Goal: Information Seeking & Learning: Learn about a topic

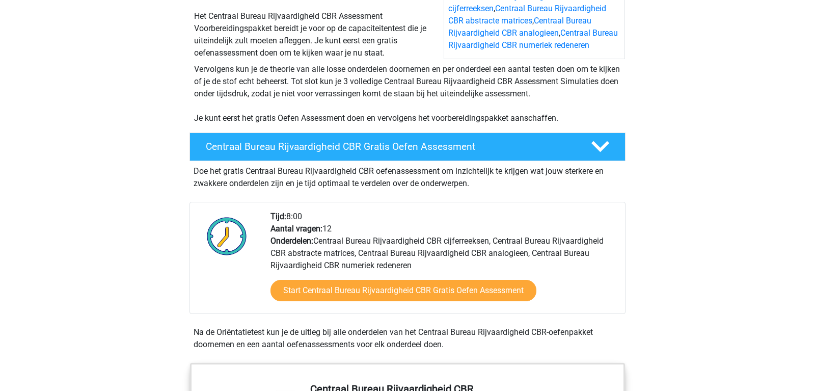
scroll to position [208, 0]
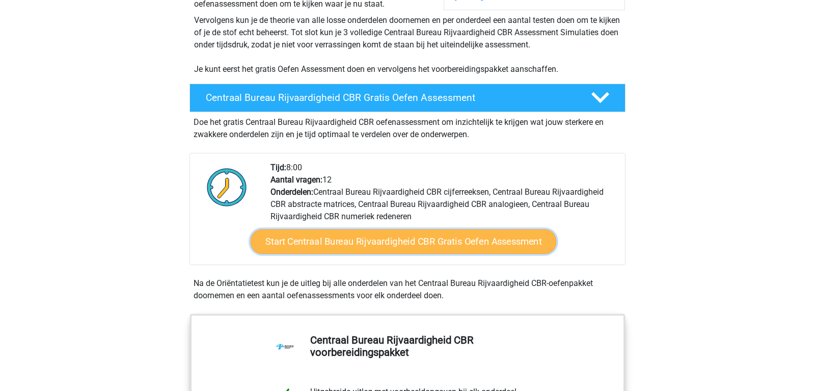
click at [380, 246] on link "Start Centraal Bureau Rijvaardigheid CBR Gratis Oefen Assessment" at bounding box center [404, 241] width 306 height 24
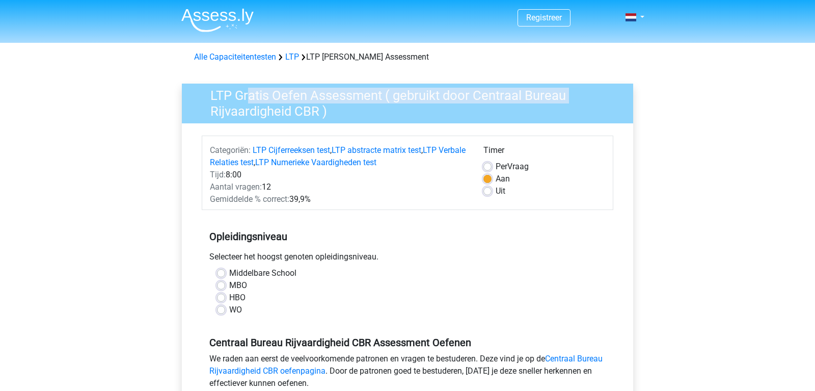
drag, startPoint x: 248, startPoint y: 94, endPoint x: 574, endPoint y: 103, distance: 326.1
click at [574, 103] on h3 "LTP Gratis Oefen Assessment ( gebruikt door Centraal Bureau Rijvaardigheid CBR )" at bounding box center [411, 101] width 427 height 35
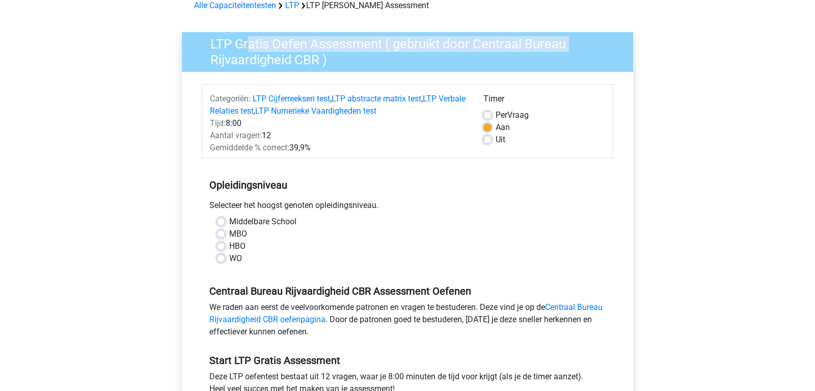
scroll to position [52, 0]
drag, startPoint x: 268, startPoint y: 205, endPoint x: 383, endPoint y: 214, distance: 115.0
click at [383, 214] on div "Selecteer het hoogst genoten opleidingsniveau." at bounding box center [408, 207] width 412 height 16
click at [229, 235] on label "MBO" at bounding box center [238, 233] width 18 height 12
click at [222, 235] on input "MBO" at bounding box center [221, 232] width 8 height 10
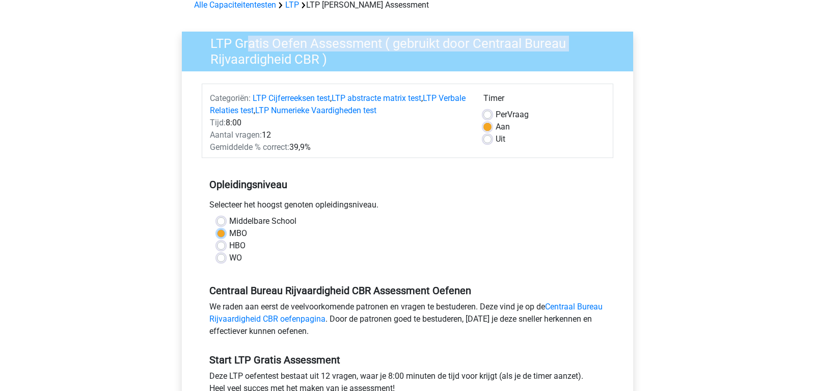
radio input "true"
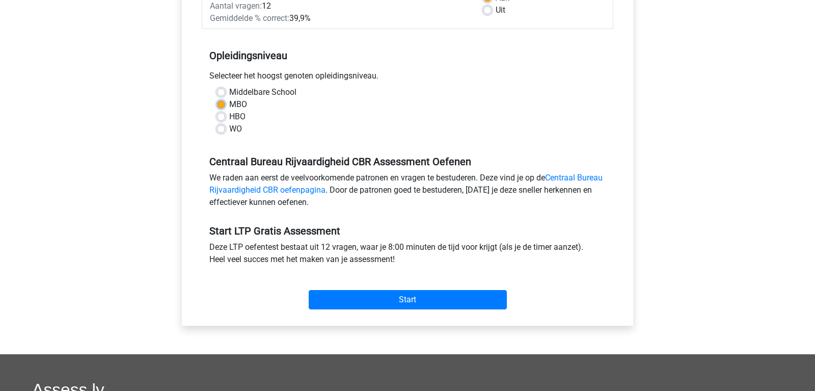
scroll to position [208, 0]
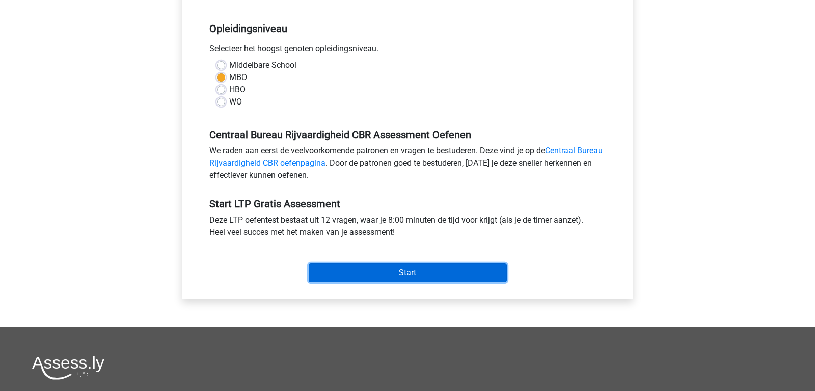
click at [376, 272] on input "Start" at bounding box center [408, 272] width 198 height 19
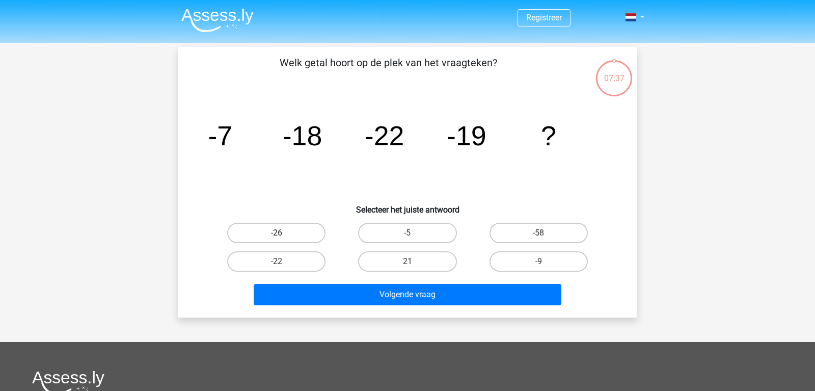
click at [296, 239] on label "-26" at bounding box center [276, 233] width 98 height 20
click at [283, 239] on input "-26" at bounding box center [280, 236] width 7 height 7
radio input "true"
click at [412, 261] on input "21" at bounding box center [410, 264] width 7 height 7
radio input "true"
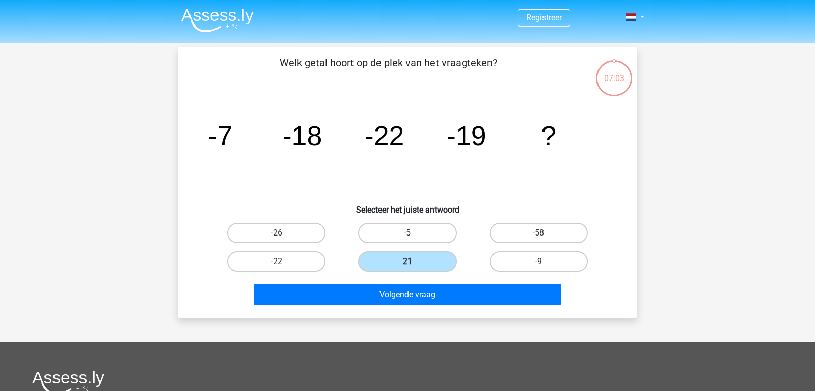
click at [529, 263] on label "-9" at bounding box center [538, 261] width 98 height 20
click at [538, 263] on input "-9" at bounding box center [541, 264] width 7 height 7
radio input "true"
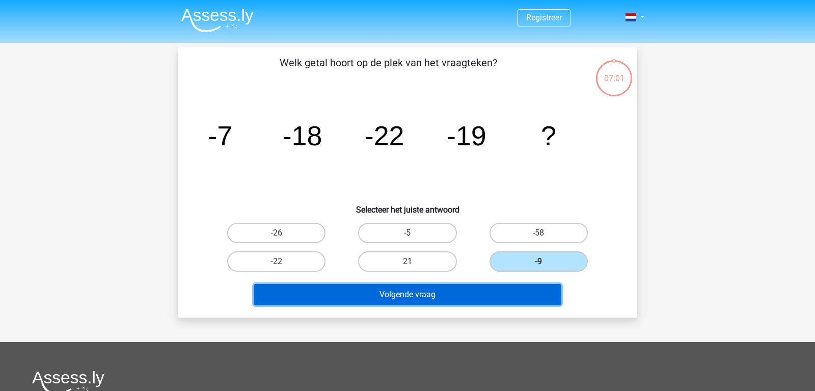
click at [491, 298] on button "Volgende vraag" at bounding box center [408, 294] width 308 height 21
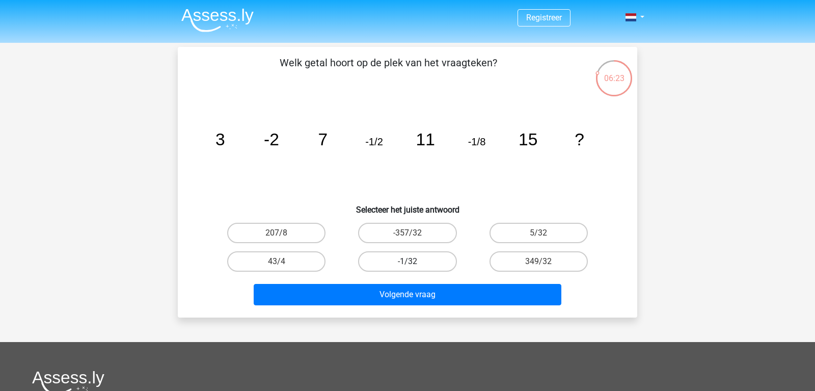
click at [427, 264] on label "-1/32" at bounding box center [407, 261] width 98 height 20
click at [414, 264] on input "-1/32" at bounding box center [410, 264] width 7 height 7
radio input "true"
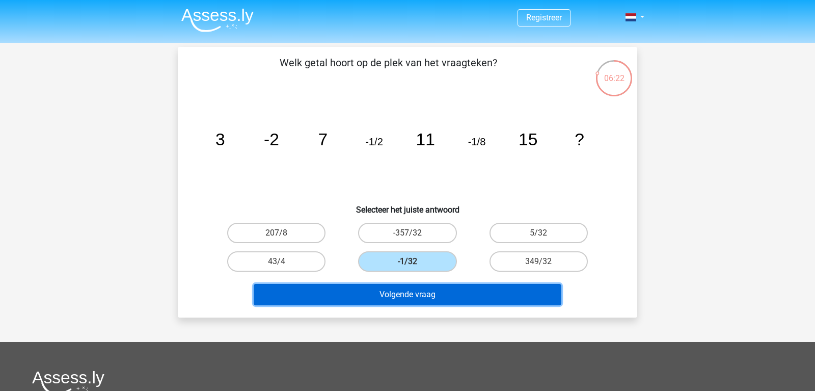
click at [454, 302] on button "Volgende vraag" at bounding box center [408, 294] width 308 height 21
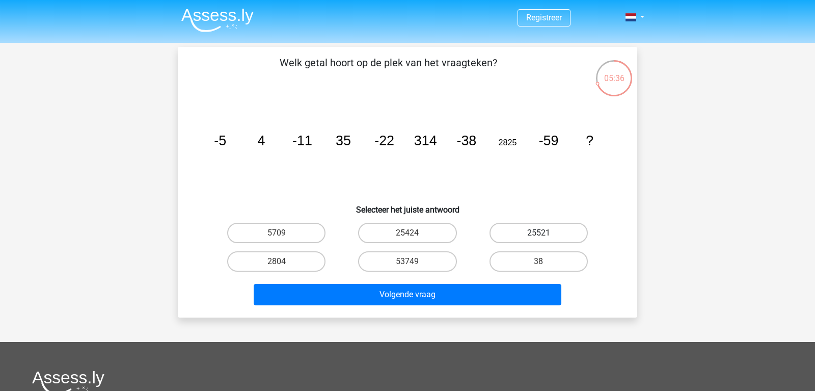
click at [524, 238] on label "25521" at bounding box center [538, 233] width 98 height 20
click at [538, 238] on input "25521" at bounding box center [541, 236] width 7 height 7
radio input "true"
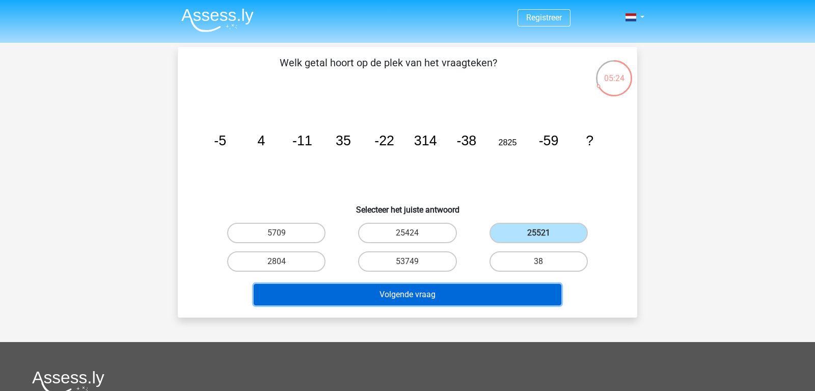
click at [448, 295] on button "Volgende vraag" at bounding box center [408, 294] width 308 height 21
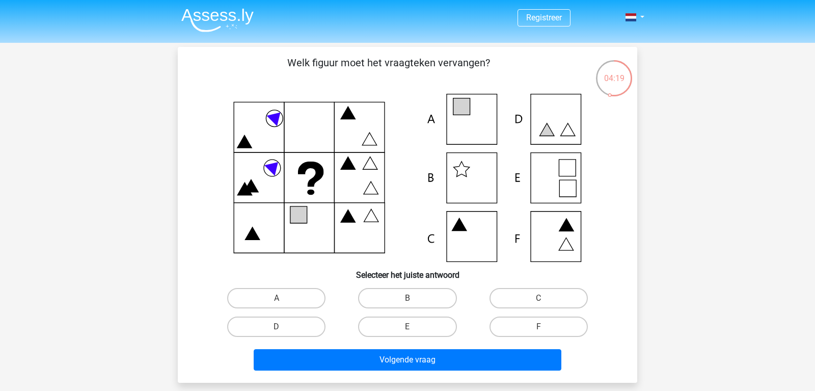
click at [463, 179] on icon at bounding box center [407, 178] width 411 height 168
click at [418, 296] on label "B" at bounding box center [407, 298] width 98 height 20
click at [414, 298] on input "B" at bounding box center [410, 301] width 7 height 7
radio input "true"
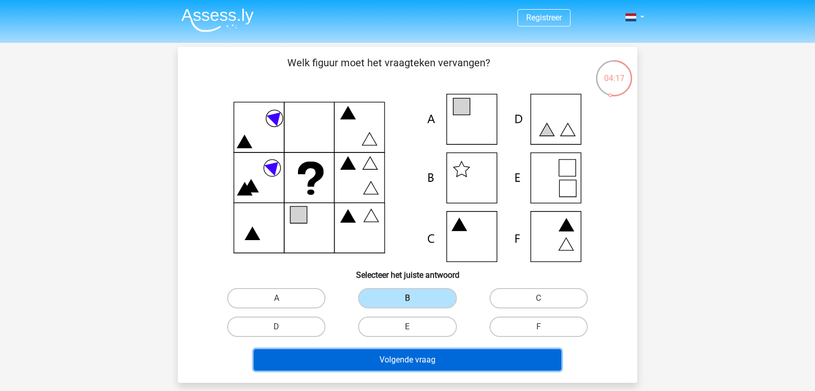
click at [442, 356] on button "Volgende vraag" at bounding box center [408, 359] width 308 height 21
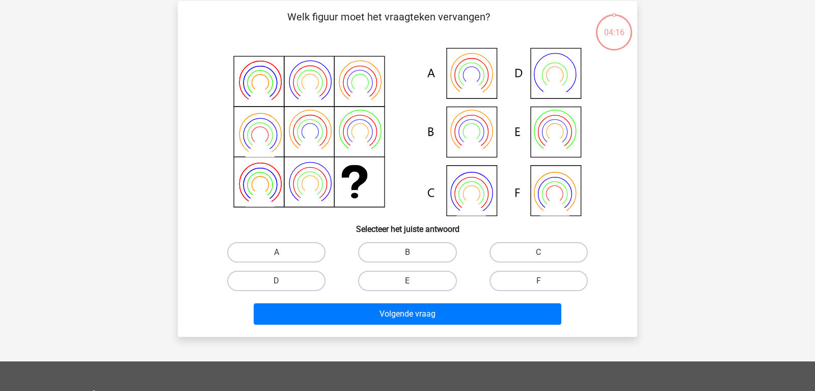
scroll to position [47, 0]
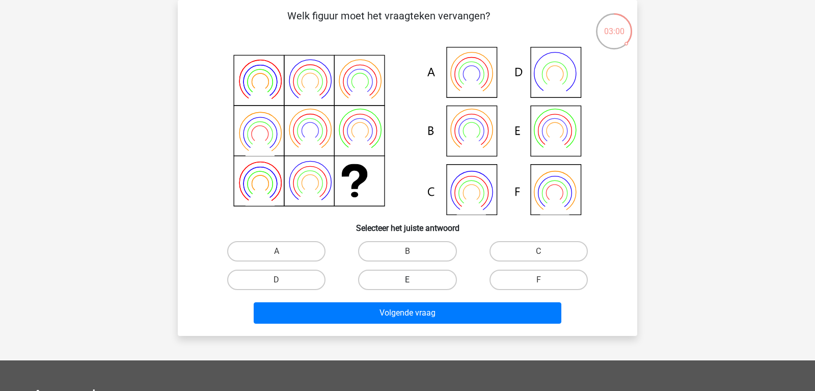
click at [444, 279] on label "E" at bounding box center [407, 279] width 98 height 20
click at [414, 280] on input "E" at bounding box center [410, 283] width 7 height 7
radio input "true"
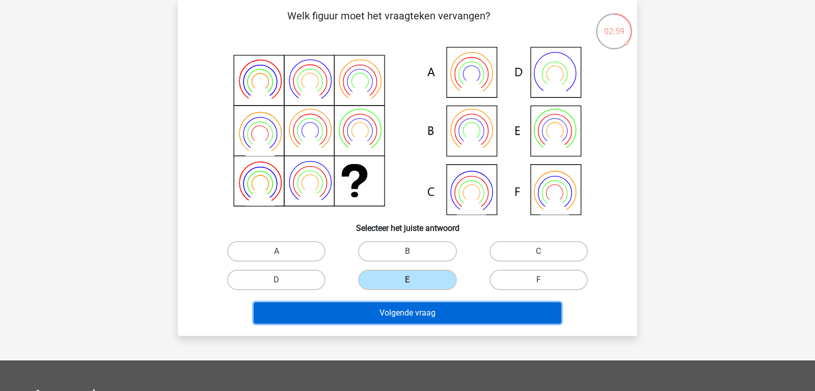
click at [461, 313] on button "Volgende vraag" at bounding box center [408, 312] width 308 height 21
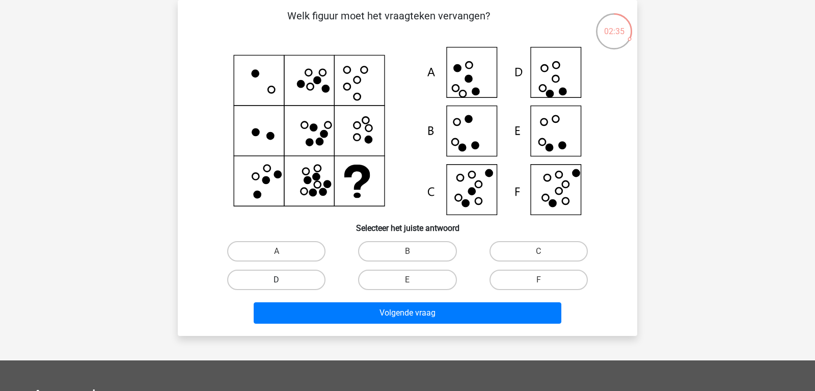
click at [290, 284] on label "D" at bounding box center [276, 279] width 98 height 20
click at [283, 284] on input "D" at bounding box center [280, 283] width 7 height 7
radio input "true"
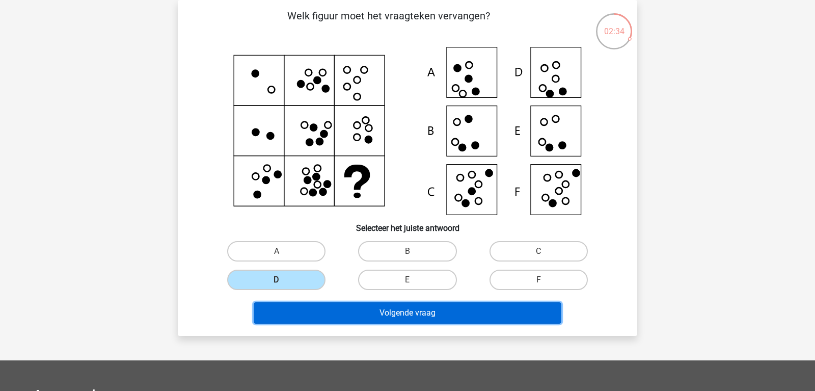
click at [369, 319] on button "Volgende vraag" at bounding box center [408, 312] width 308 height 21
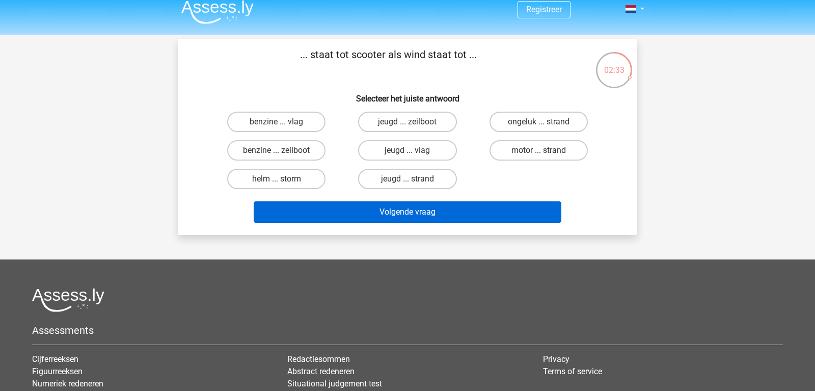
scroll to position [0, 0]
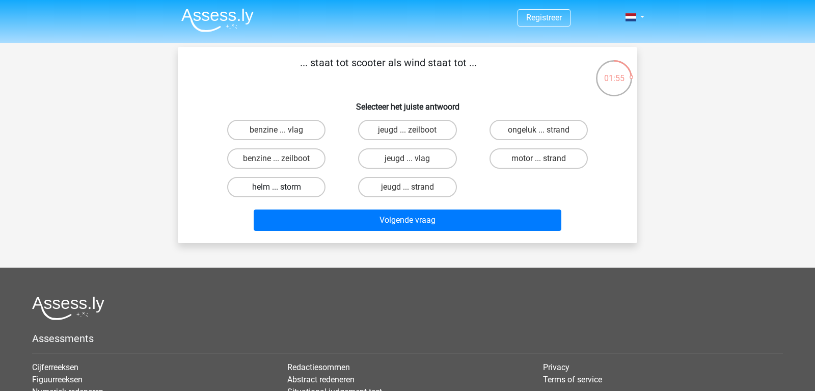
click at [304, 188] on label "helm ... storm" at bounding box center [276, 187] width 98 height 20
click at [283, 188] on input "helm ... storm" at bounding box center [280, 190] width 7 height 7
radio input "true"
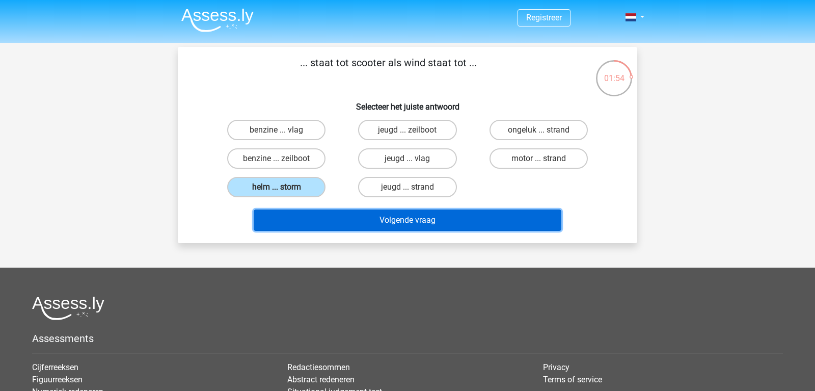
click at [357, 228] on button "Volgende vraag" at bounding box center [408, 219] width 308 height 21
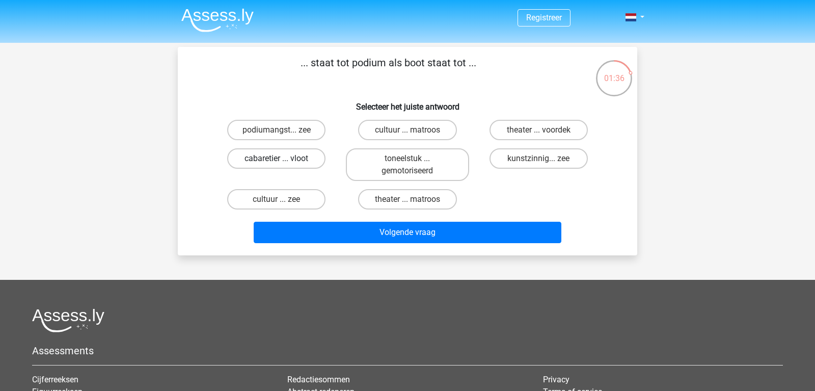
click at [306, 155] on label "cabaretier ... vloot" at bounding box center [276, 158] width 98 height 20
click at [283, 158] on input "cabaretier ... vloot" at bounding box center [280, 161] width 7 height 7
radio input "true"
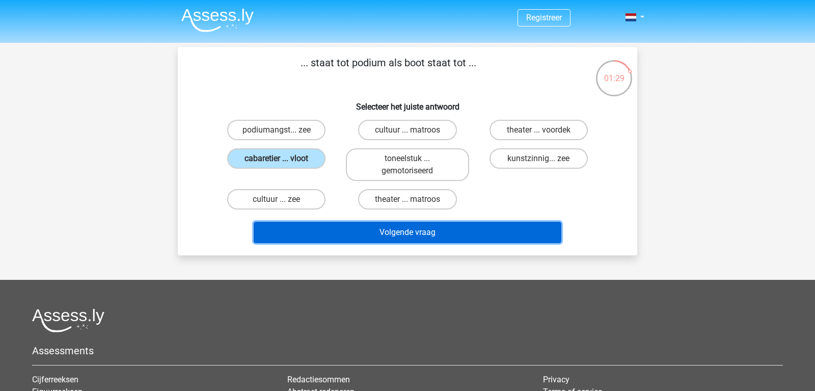
click at [441, 230] on button "Volgende vraag" at bounding box center [408, 232] width 308 height 21
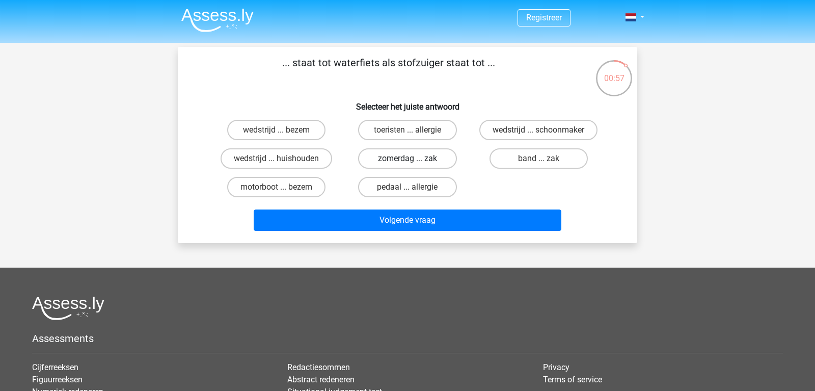
click at [405, 157] on label "zomerdag ... zak" at bounding box center [407, 158] width 98 height 20
click at [407, 158] on input "zomerdag ... zak" at bounding box center [410, 161] width 7 height 7
radio input "true"
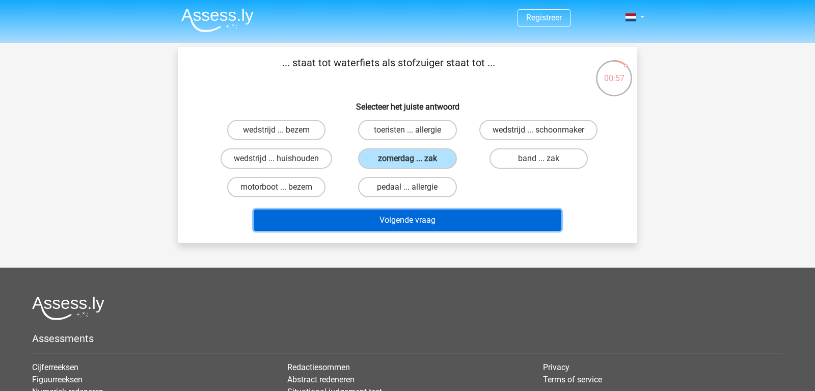
click at [431, 226] on button "Volgende vraag" at bounding box center [408, 219] width 308 height 21
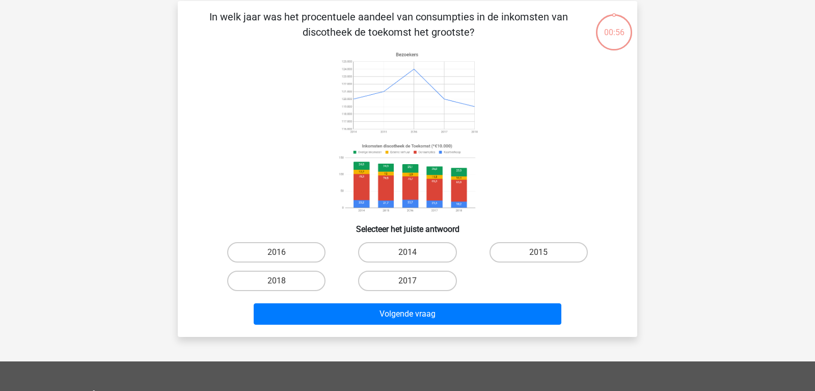
scroll to position [47, 0]
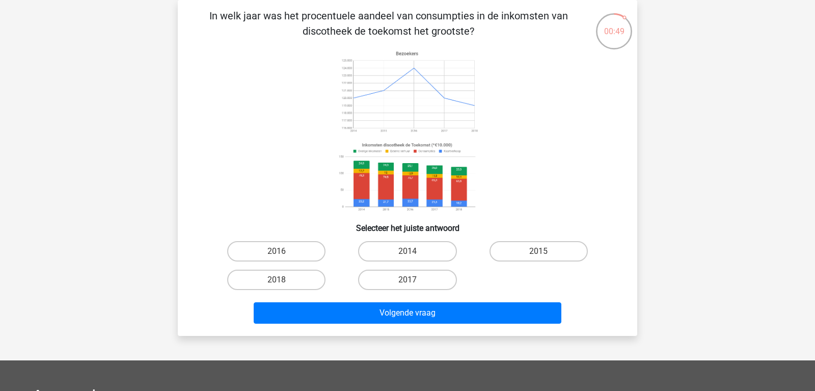
click at [283, 254] on input "2016" at bounding box center [280, 254] width 7 height 7
radio input "true"
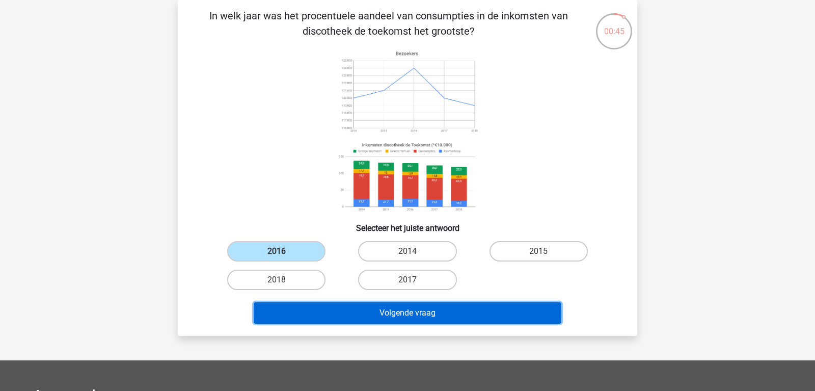
click at [445, 315] on button "Volgende vraag" at bounding box center [408, 312] width 308 height 21
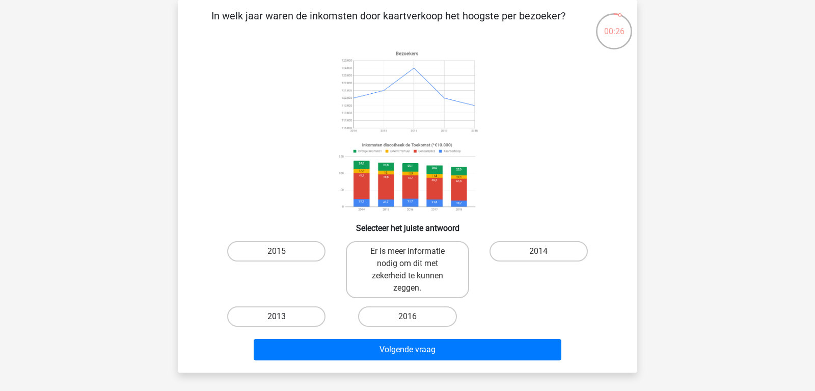
click at [287, 320] on label "2013" at bounding box center [276, 316] width 98 height 20
click at [283, 320] on input "2013" at bounding box center [280, 319] width 7 height 7
radio input "true"
click at [411, 309] on label "2016" at bounding box center [407, 316] width 98 height 20
click at [411, 316] on input "2016" at bounding box center [410, 319] width 7 height 7
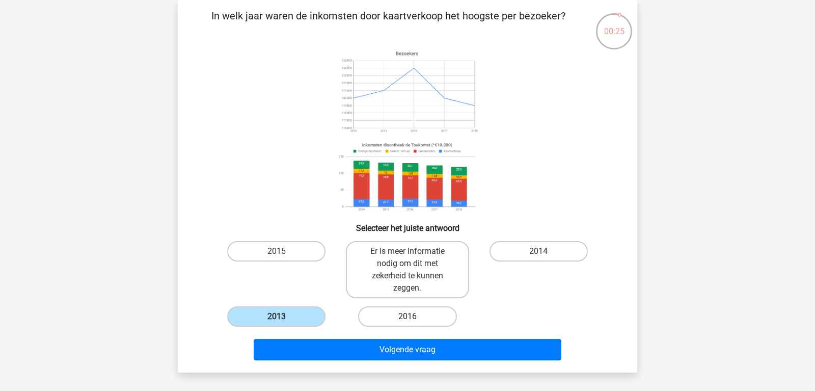
radio input "true"
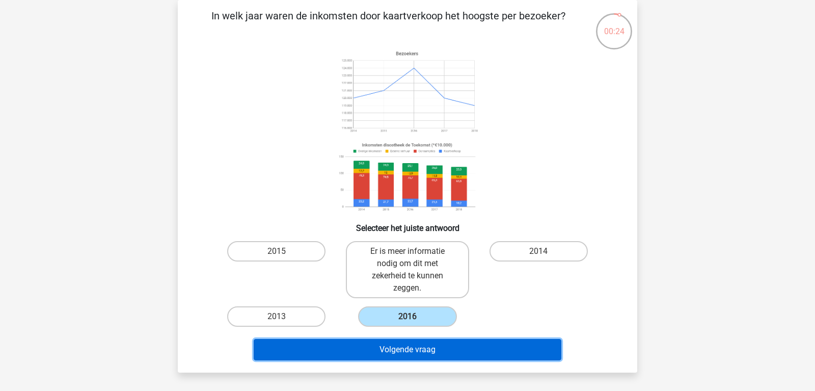
click at [427, 344] on button "Volgende vraag" at bounding box center [408, 349] width 308 height 21
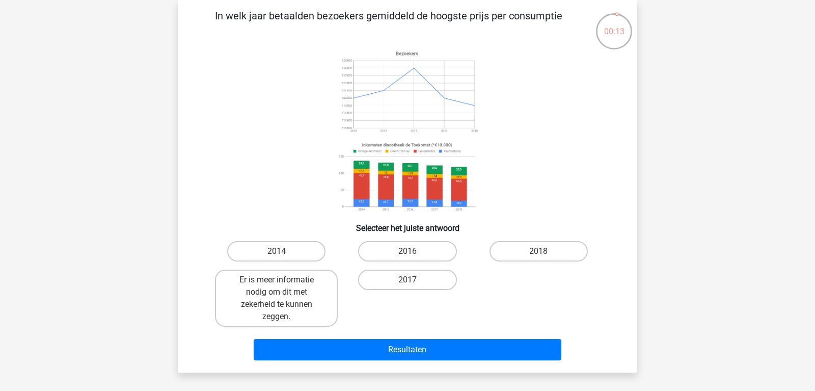
drag, startPoint x: 413, startPoint y: 251, endPoint x: 421, endPoint y: 291, distance: 41.1
click at [414, 251] on label "2016" at bounding box center [407, 251] width 98 height 20
click at [414, 251] on input "2016" at bounding box center [410, 254] width 7 height 7
radio input "true"
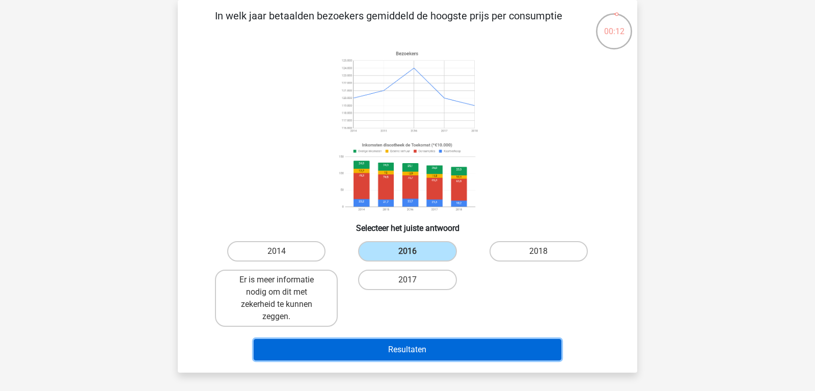
click at [445, 352] on button "Resultaten" at bounding box center [408, 349] width 308 height 21
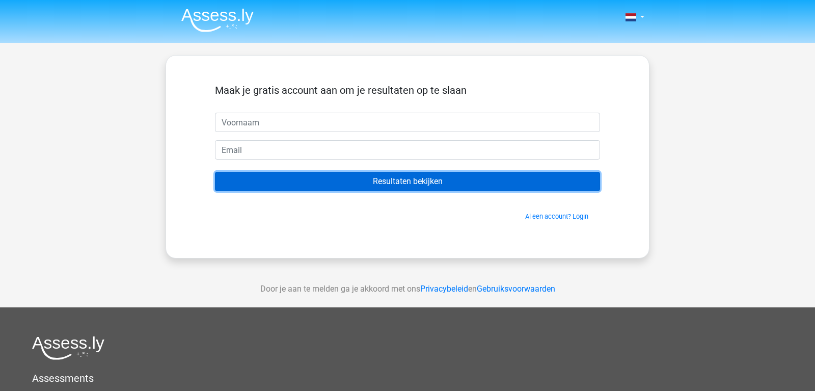
click at [393, 185] on input "Resultaten bekijken" at bounding box center [407, 181] width 385 height 19
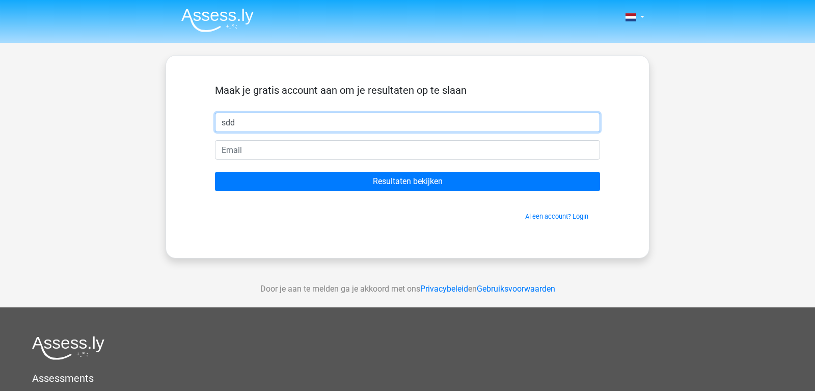
type input "sdd"
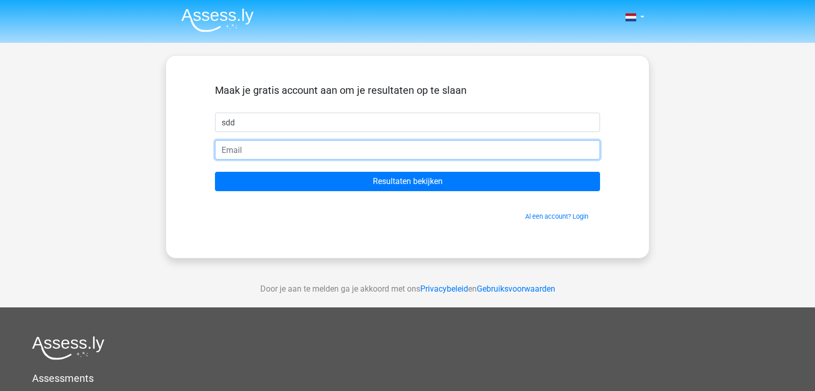
click at [320, 153] on input "email" at bounding box center [407, 149] width 385 height 19
type input "Gr@pj.nl"
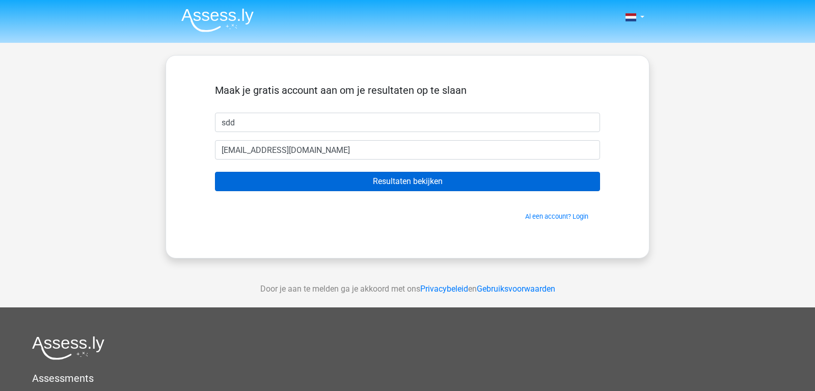
click at [448, 191] on form "Maak je gratis account aan om je resultaten op te slaan sdd Gr@pj.nl Resultaten…" at bounding box center [407, 152] width 385 height 137
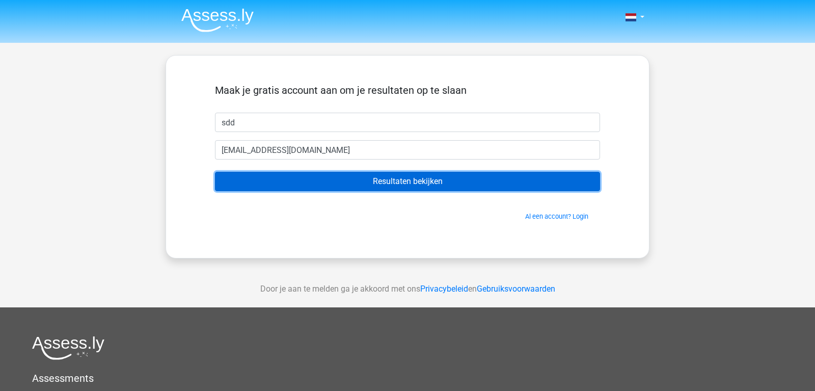
click at [444, 184] on input "Resultaten bekijken" at bounding box center [407, 181] width 385 height 19
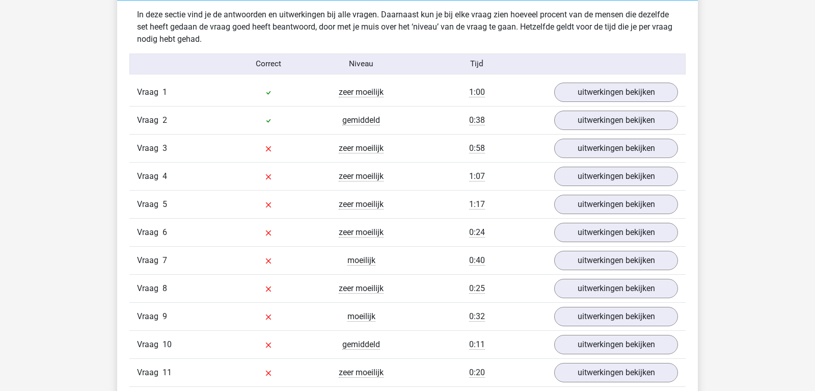
scroll to position [1091, 0]
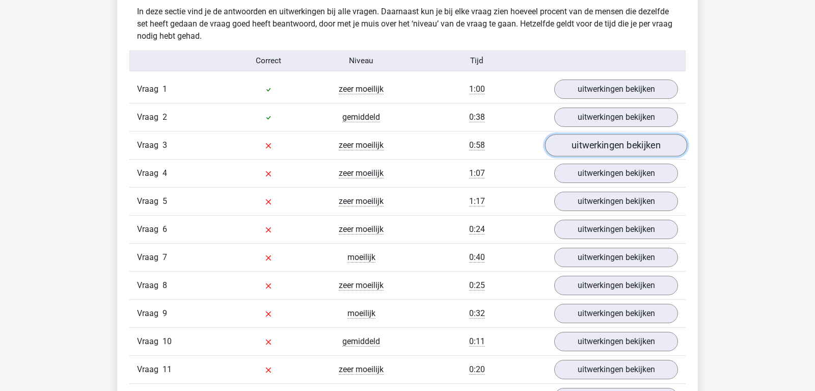
click at [655, 148] on link "uitwerkingen bekijken" at bounding box center [616, 145] width 142 height 22
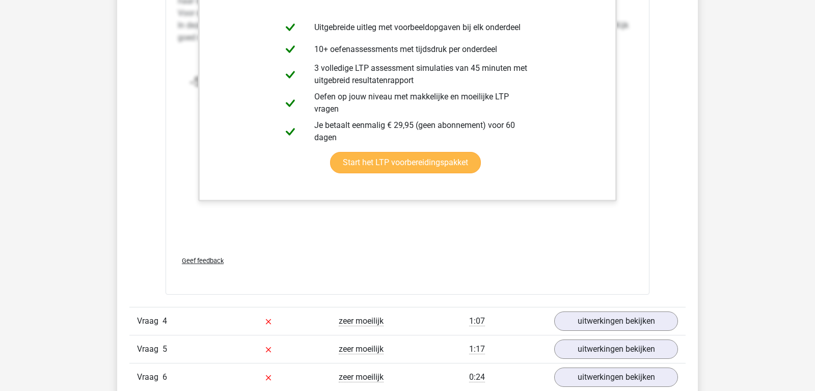
scroll to position [1662, 0]
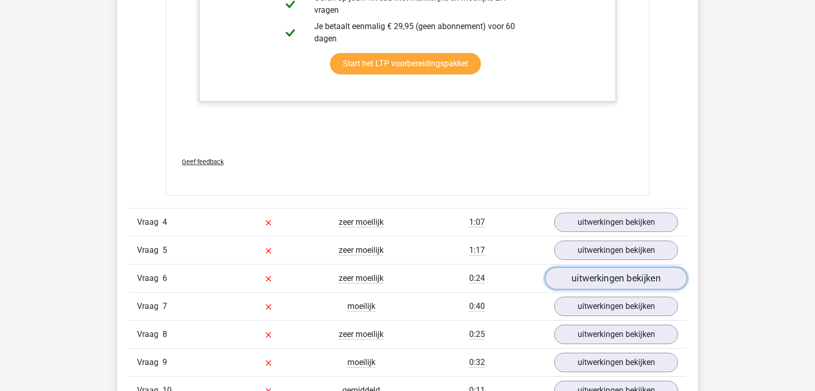
click at [628, 287] on link "uitwerkingen bekijken" at bounding box center [616, 278] width 142 height 22
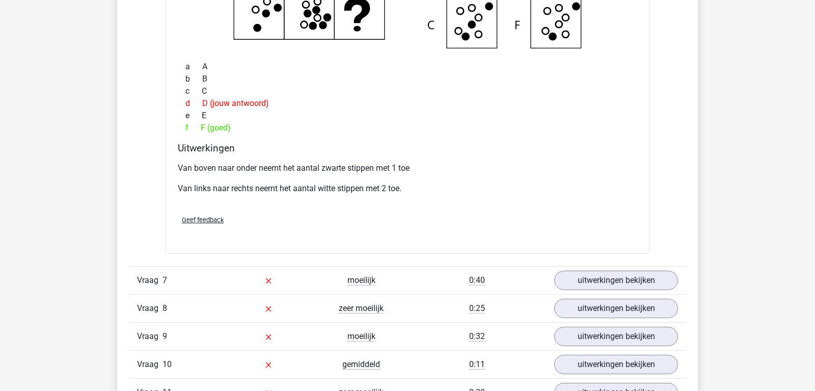
scroll to position [2078, 0]
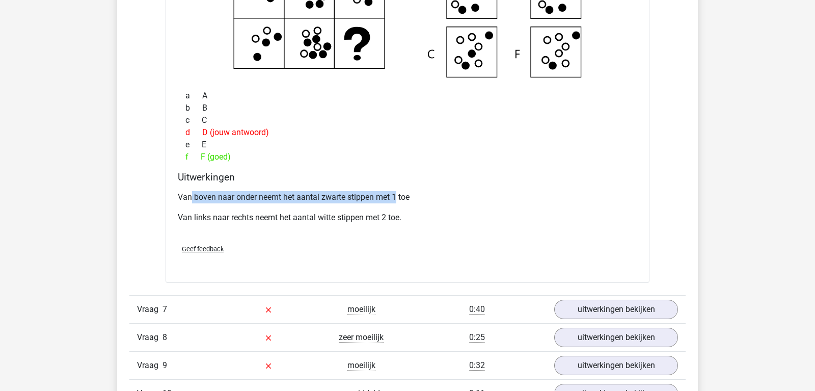
drag, startPoint x: 192, startPoint y: 199, endPoint x: 397, endPoint y: 200, distance: 205.3
click at [397, 200] on p "Van boven naar onder neemt het aantal zwarte stippen met 1 toe" at bounding box center [407, 197] width 459 height 12
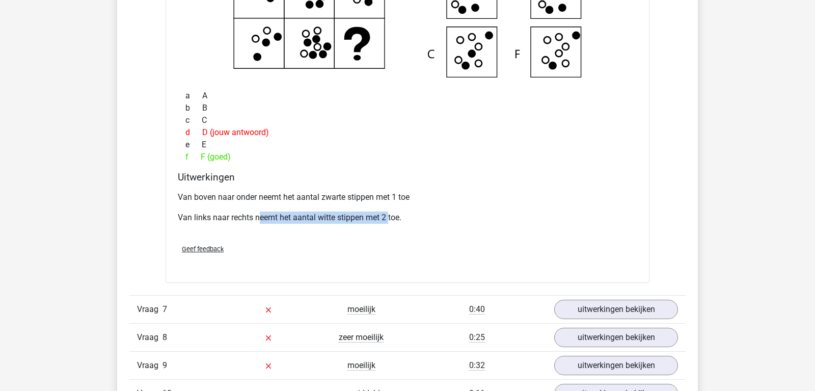
drag, startPoint x: 261, startPoint y: 220, endPoint x: 390, endPoint y: 221, distance: 129.4
click at [390, 221] on p "Van links naar rechts neemt het aantal witte stippen met 2 toe." at bounding box center [407, 217] width 459 height 12
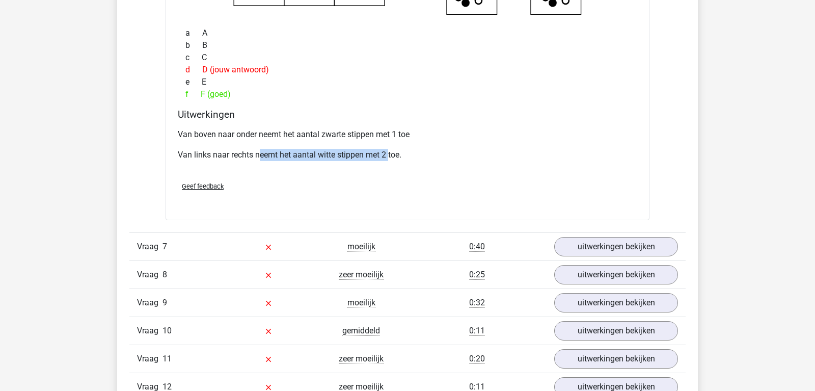
scroll to position [2234, 0]
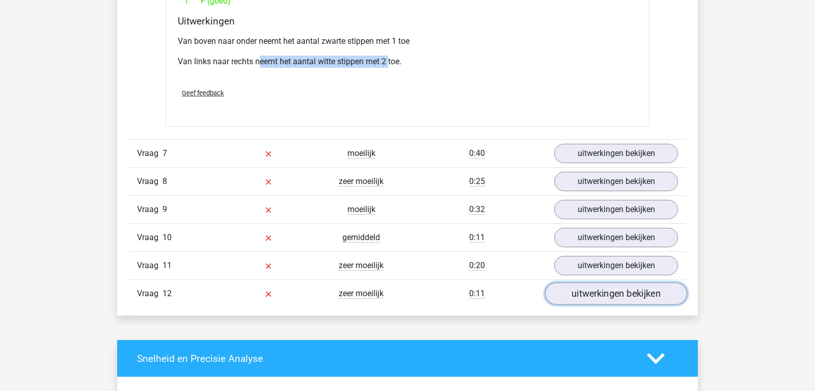
click at [664, 294] on link "uitwerkingen bekijken" at bounding box center [616, 293] width 142 height 22
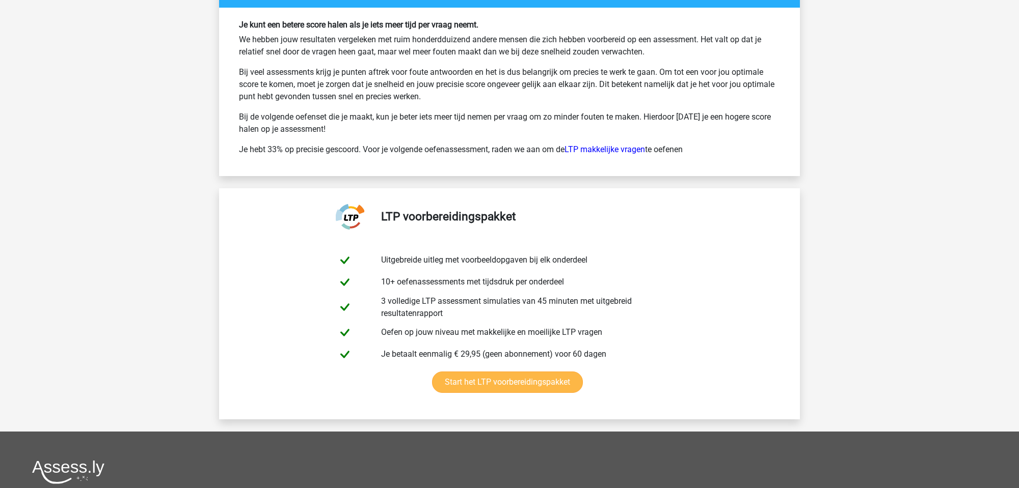
scroll to position [3793, 0]
